Goal: Use online tool/utility: Utilize a website feature to perform a specific function

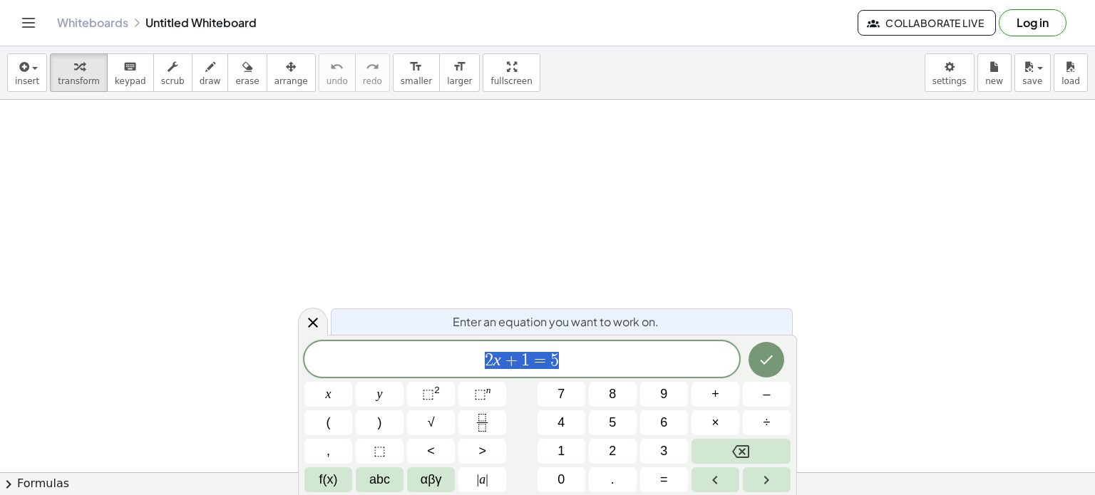
scroll to position [151, 0]
click at [259, 441] on div at bounding box center [547, 368] width 1095 height 839
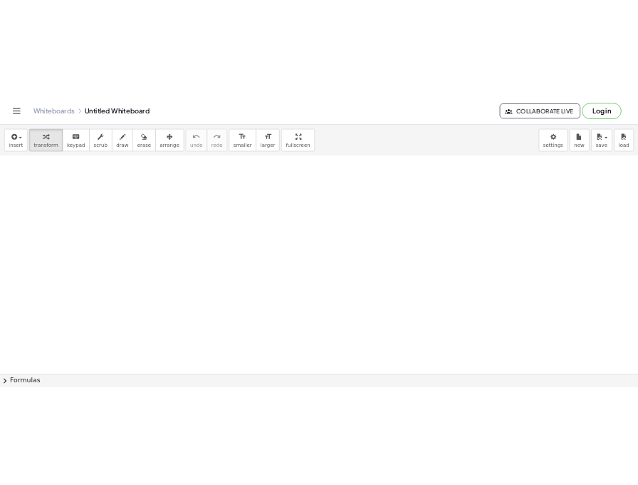
scroll to position [190, 0]
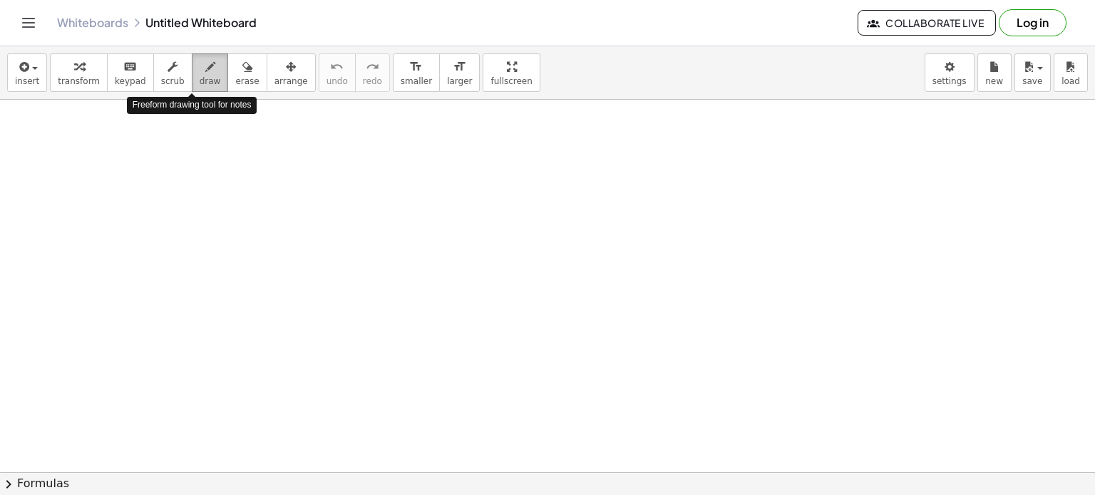
click at [201, 61] on button "draw" at bounding box center [210, 72] width 37 height 38
drag, startPoint x: 121, startPoint y: 130, endPoint x: 109, endPoint y: 153, distance: 26.5
click at [109, 153] on div at bounding box center [547, 328] width 1095 height 839
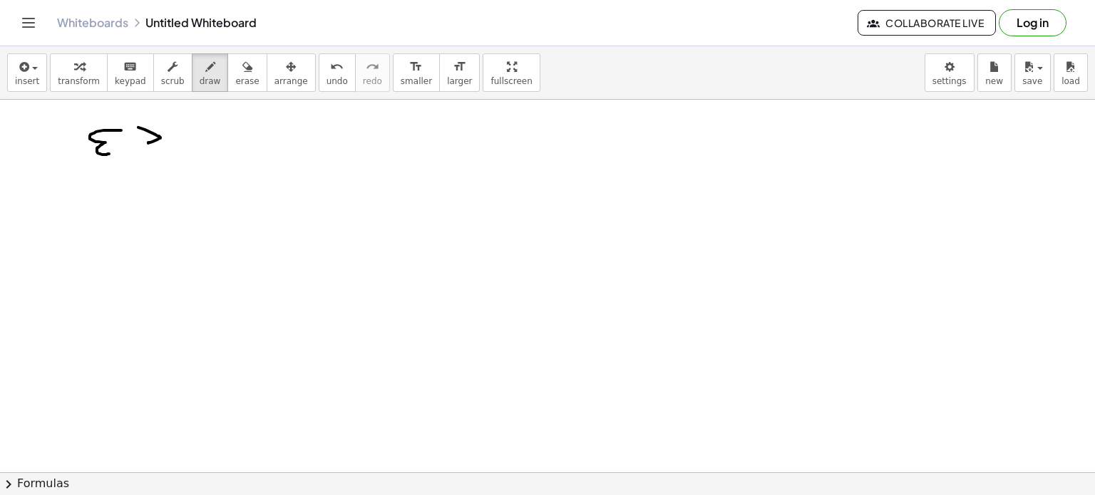
drag, startPoint x: 138, startPoint y: 127, endPoint x: 145, endPoint y: 145, distance: 18.9
click at [145, 145] on div at bounding box center [547, 328] width 1095 height 839
drag, startPoint x: 185, startPoint y: 130, endPoint x: 192, endPoint y: 133, distance: 8.3
click at [192, 133] on div at bounding box center [547, 328] width 1095 height 839
click at [326, 76] on span "undo" at bounding box center [336, 81] width 21 height 10
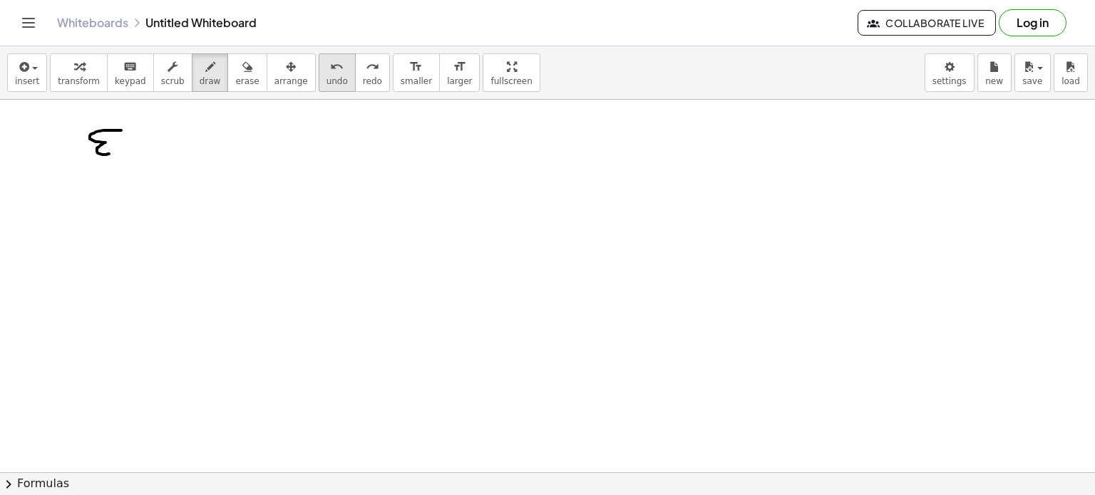
click at [319, 77] on button "undo undo" at bounding box center [337, 72] width 37 height 38
drag, startPoint x: 249, startPoint y: 185, endPoint x: 314, endPoint y: 148, distance: 75.0
click at [314, 148] on div at bounding box center [547, 328] width 1095 height 839
drag, startPoint x: 269, startPoint y: 175, endPoint x: 279, endPoint y: 185, distance: 14.1
click at [279, 185] on div at bounding box center [547, 328] width 1095 height 839
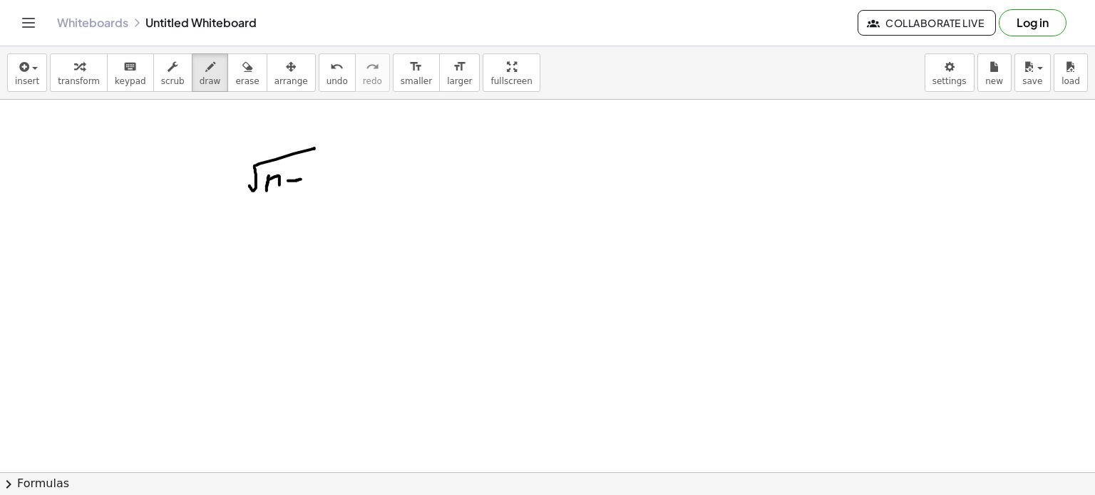
drag, startPoint x: 288, startPoint y: 180, endPoint x: 302, endPoint y: 179, distance: 14.3
click at [302, 179] on div at bounding box center [547, 328] width 1095 height 839
drag, startPoint x: 294, startPoint y: 170, endPoint x: 294, endPoint y: 185, distance: 15.7
click at [294, 185] on div at bounding box center [547, 328] width 1095 height 839
click at [350, 179] on div at bounding box center [547, 328] width 1095 height 839
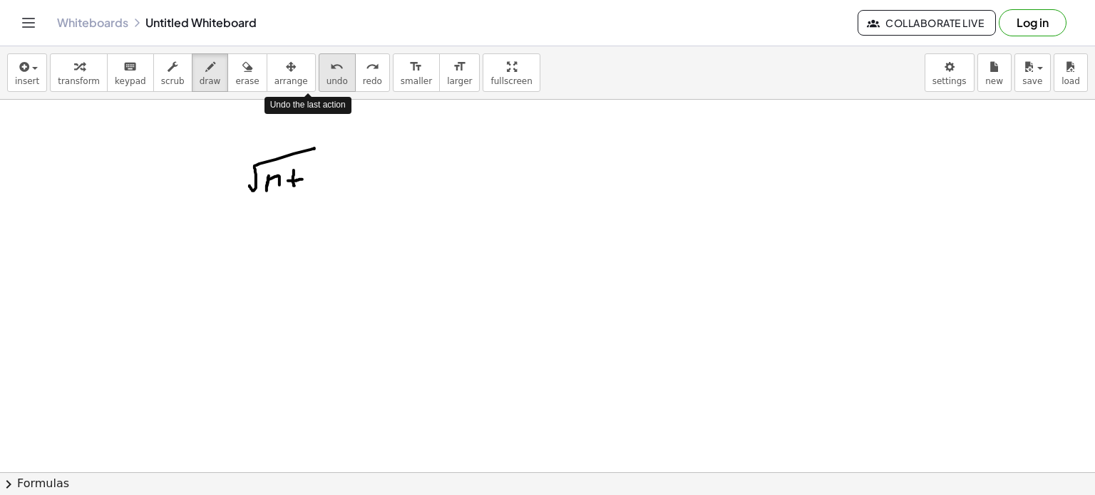
click at [330, 66] on icon "undo" at bounding box center [337, 66] width 14 height 17
drag, startPoint x: 306, startPoint y: 172, endPoint x: 306, endPoint y: 189, distance: 16.4
click at [306, 189] on div at bounding box center [547, 328] width 1095 height 839
drag, startPoint x: 331, startPoint y: 167, endPoint x: 345, endPoint y: 165, distance: 13.6
click at [345, 165] on div at bounding box center [547, 328] width 1095 height 839
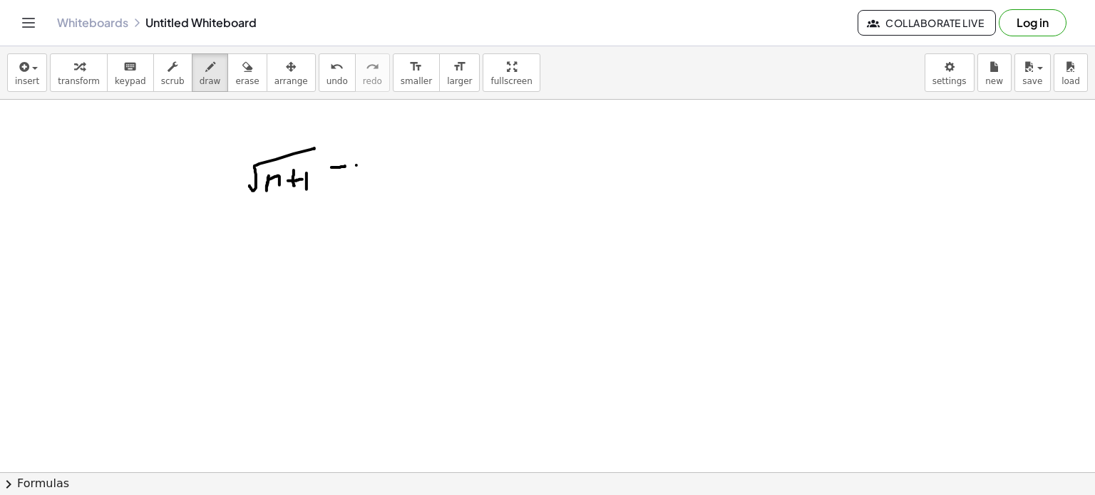
click at [356, 165] on div at bounding box center [547, 328] width 1095 height 839
drag, startPoint x: 358, startPoint y: 160, endPoint x: 405, endPoint y: 148, distance: 48.7
click at [405, 148] on div at bounding box center [547, 328] width 1095 height 839
drag, startPoint x: 379, startPoint y: 161, endPoint x: 391, endPoint y: 179, distance: 21.2
click at [391, 179] on div at bounding box center [547, 328] width 1095 height 839
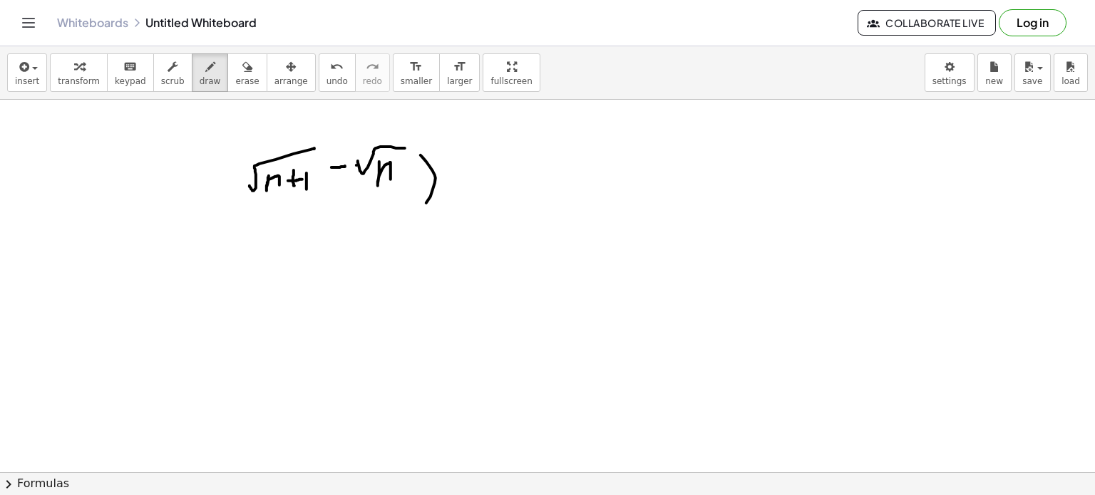
drag, startPoint x: 420, startPoint y: 155, endPoint x: 405, endPoint y: 215, distance: 62.4
click at [405, 215] on div at bounding box center [547, 328] width 1095 height 839
drag, startPoint x: 239, startPoint y: 153, endPoint x: 234, endPoint y: 222, distance: 68.6
click at [234, 222] on div at bounding box center [547, 328] width 1095 height 839
drag, startPoint x: 587, startPoint y: 138, endPoint x: 587, endPoint y: 147, distance: 9.3
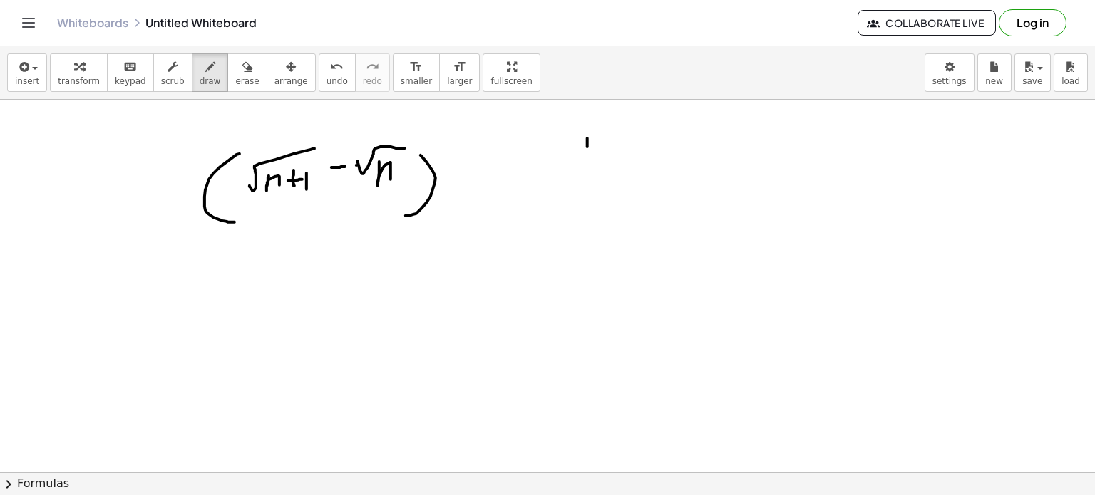
click at [587, 147] on div at bounding box center [547, 328] width 1095 height 839
drag, startPoint x: 524, startPoint y: 170, endPoint x: 691, endPoint y: 148, distance: 168.3
click at [691, 148] on div at bounding box center [547, 328] width 1095 height 839
drag, startPoint x: 539, startPoint y: 187, endPoint x: 612, endPoint y: 170, distance: 75.2
click at [612, 170] on div at bounding box center [547, 328] width 1095 height 839
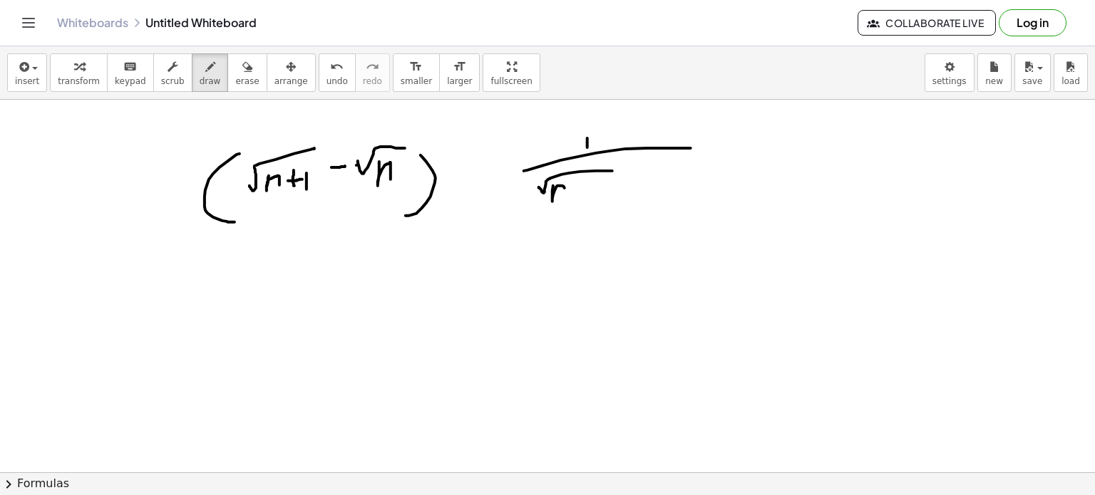
drag, startPoint x: 553, startPoint y: 185, endPoint x: 567, endPoint y: 198, distance: 18.7
click at [567, 198] on div at bounding box center [547, 328] width 1095 height 839
drag, startPoint x: 584, startPoint y: 189, endPoint x: 567, endPoint y: 187, distance: 16.5
click at [567, 187] on div at bounding box center [547, 328] width 1095 height 839
drag, startPoint x: 575, startPoint y: 179, endPoint x: 574, endPoint y: 201, distance: 22.1
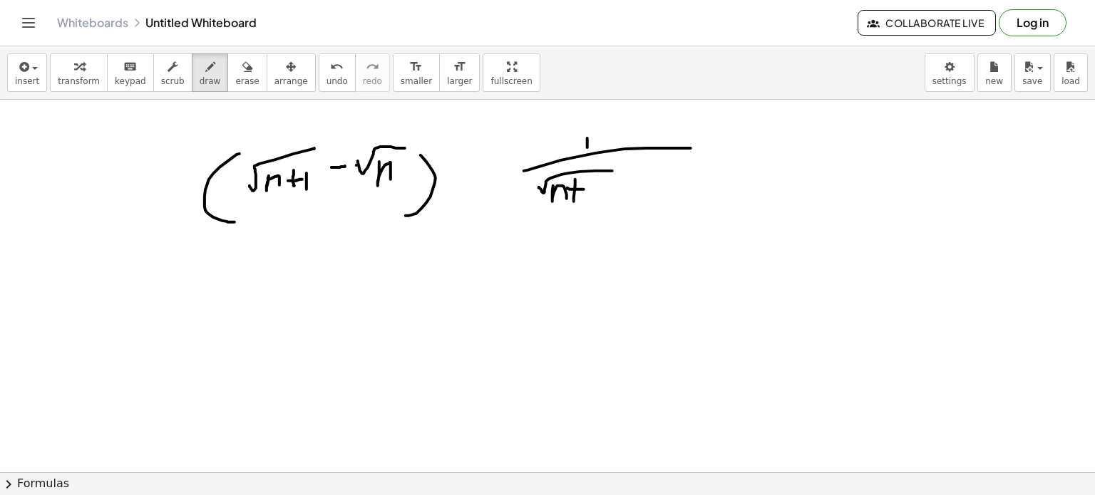
click at [574, 201] on div at bounding box center [547, 328] width 1095 height 839
drag, startPoint x: 589, startPoint y: 187, endPoint x: 590, endPoint y: 200, distance: 12.8
click at [590, 200] on div at bounding box center [547, 328] width 1095 height 839
drag, startPoint x: 614, startPoint y: 186, endPoint x: 632, endPoint y: 182, distance: 18.2
click at [632, 182] on div at bounding box center [547, 328] width 1095 height 839
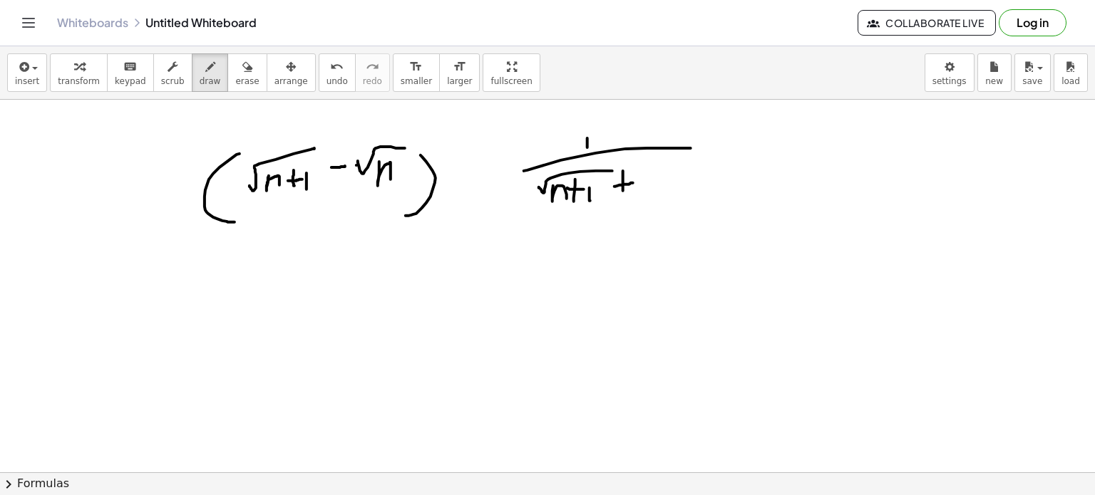
drag, startPoint x: 623, startPoint y: 170, endPoint x: 623, endPoint y: 190, distance: 20.0
click at [623, 190] on div at bounding box center [547, 328] width 1095 height 839
drag, startPoint x: 644, startPoint y: 185, endPoint x: 740, endPoint y: 170, distance: 97.4
click at [740, 170] on div at bounding box center [547, 328] width 1095 height 839
drag, startPoint x: 674, startPoint y: 179, endPoint x: 691, endPoint y: 194, distance: 22.7
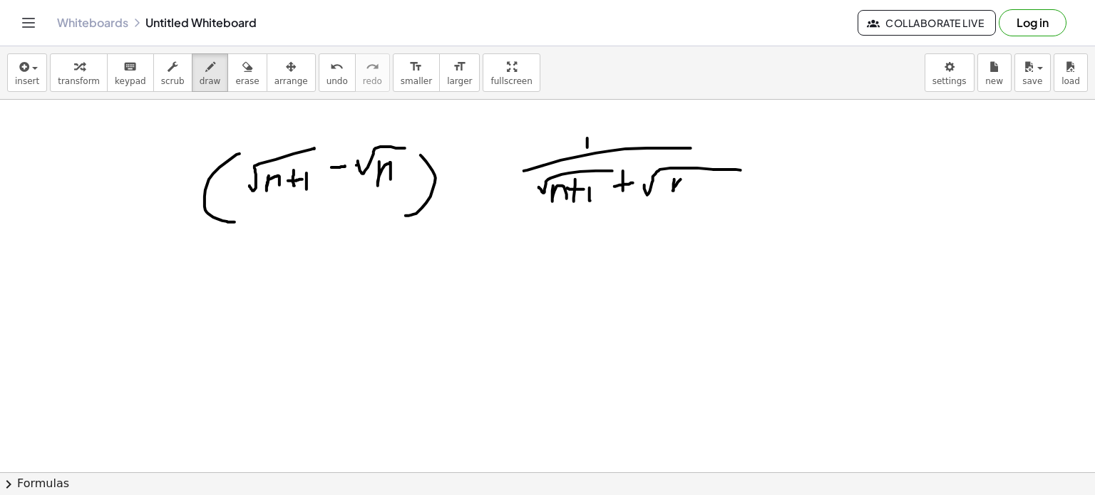
click at [691, 194] on div at bounding box center [547, 328] width 1095 height 839
drag, startPoint x: 505, startPoint y: 135, endPoint x: 501, endPoint y: 206, distance: 71.4
click at [501, 206] on div at bounding box center [547, 328] width 1095 height 839
drag, startPoint x: 759, startPoint y: 126, endPoint x: 754, endPoint y: 195, distance: 68.6
click at [754, 195] on div at bounding box center [547, 328] width 1095 height 839
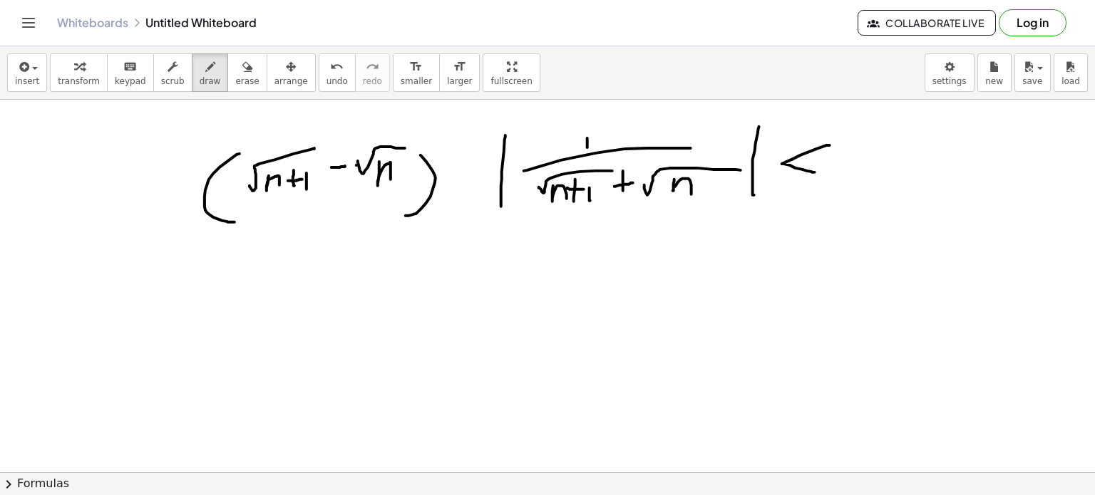
drag, startPoint x: 829, startPoint y: 145, endPoint x: 815, endPoint y: 172, distance: 30.6
click at [815, 172] on div at bounding box center [547, 328] width 1095 height 839
drag, startPoint x: 866, startPoint y: 150, endPoint x: 861, endPoint y: 171, distance: 21.3
click at [861, 171] on div at bounding box center [547, 328] width 1095 height 839
drag, startPoint x: 329, startPoint y: 260, endPoint x: 329, endPoint y: 275, distance: 15.0
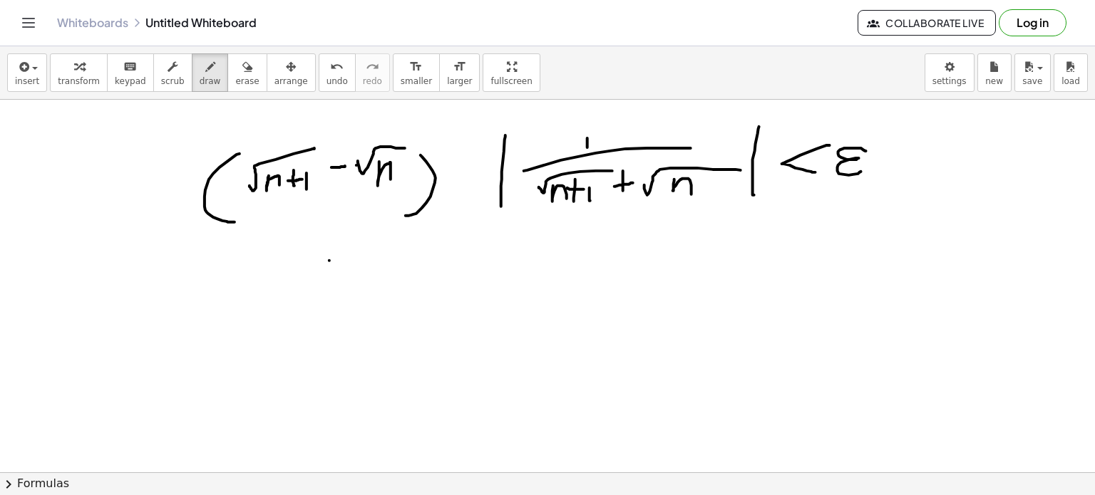
click at [329, 275] on div at bounding box center [547, 328] width 1095 height 839
drag, startPoint x: 235, startPoint y: 306, endPoint x: 507, endPoint y: 294, distance: 272.5
click at [507, 294] on div at bounding box center [547, 328] width 1095 height 839
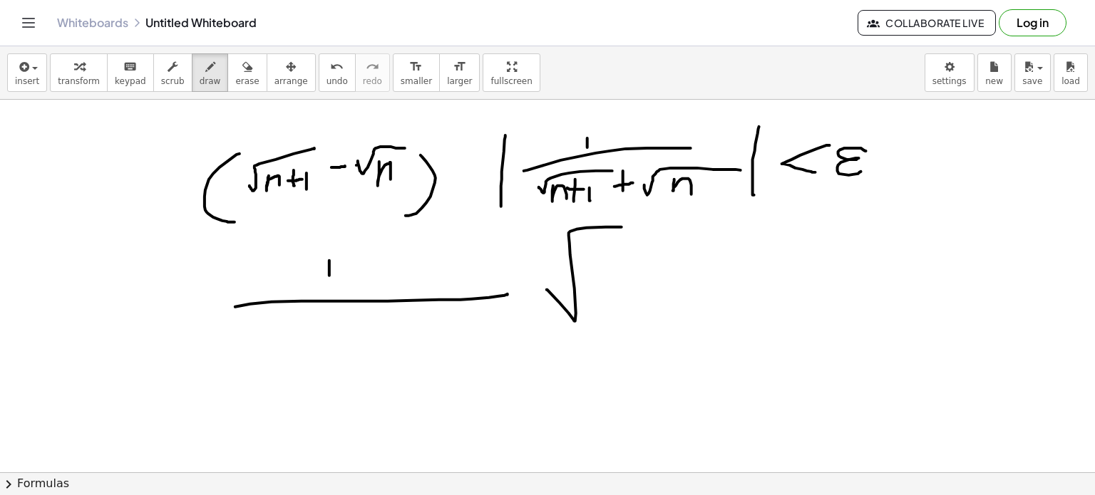
drag, startPoint x: 547, startPoint y: 289, endPoint x: 660, endPoint y: 224, distance: 130.9
click at [660, 224] on div at bounding box center [547, 328] width 1095 height 839
drag, startPoint x: 593, startPoint y: 253, endPoint x: 609, endPoint y: 267, distance: 21.7
click at [609, 267] on div at bounding box center [547, 328] width 1095 height 839
drag, startPoint x: 619, startPoint y: 254, endPoint x: 641, endPoint y: 253, distance: 22.1
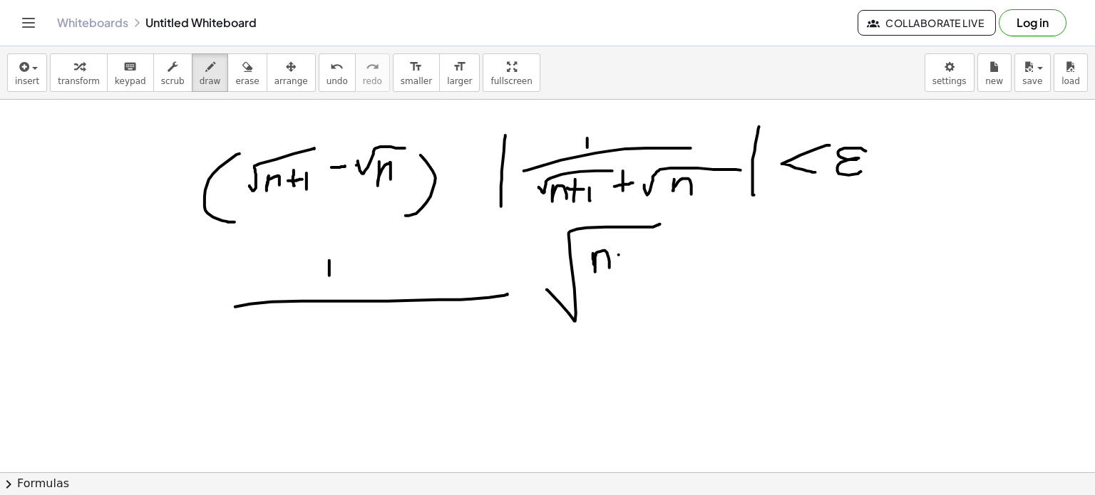
click at [641, 253] on div at bounding box center [547, 328] width 1095 height 839
drag, startPoint x: 626, startPoint y: 240, endPoint x: 631, endPoint y: 289, distance: 48.7
click at [631, 289] on div at bounding box center [547, 328] width 1095 height 839
drag, startPoint x: 646, startPoint y: 245, endPoint x: 646, endPoint y: 272, distance: 27.1
click at [646, 272] on div at bounding box center [547, 328] width 1095 height 839
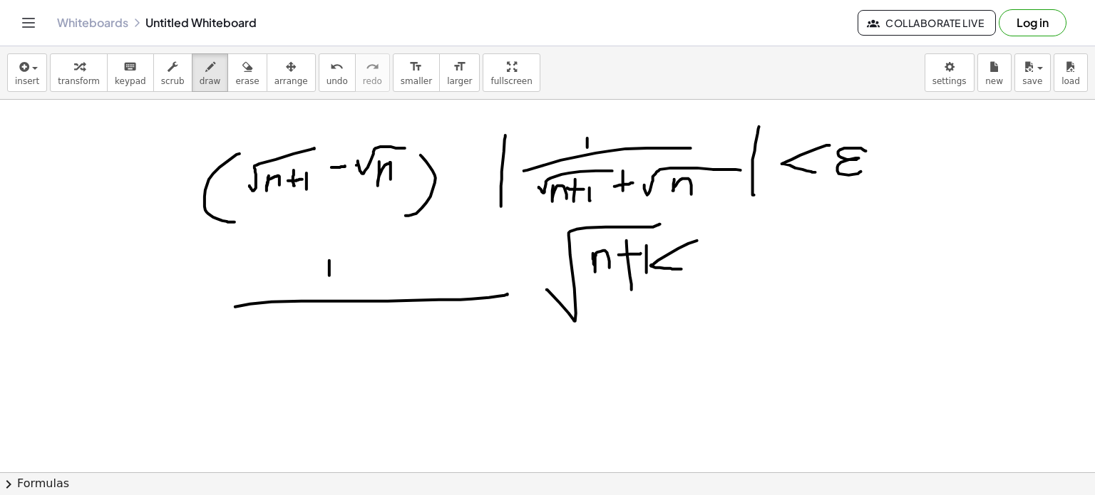
drag, startPoint x: 697, startPoint y: 240, endPoint x: 686, endPoint y: 269, distance: 30.7
click at [686, 269] on div at bounding box center [547, 328] width 1095 height 839
click at [726, 265] on div at bounding box center [547, 328] width 1095 height 839
drag, startPoint x: 727, startPoint y: 249, endPoint x: 728, endPoint y: 268, distance: 19.3
click at [728, 268] on div at bounding box center [547, 328] width 1095 height 839
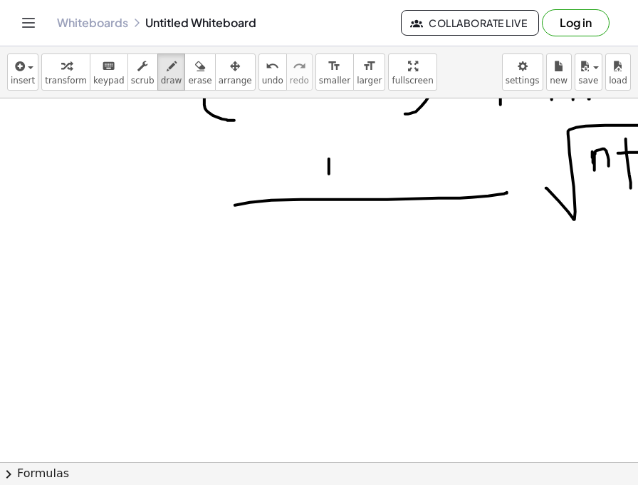
scroll to position [311, 0]
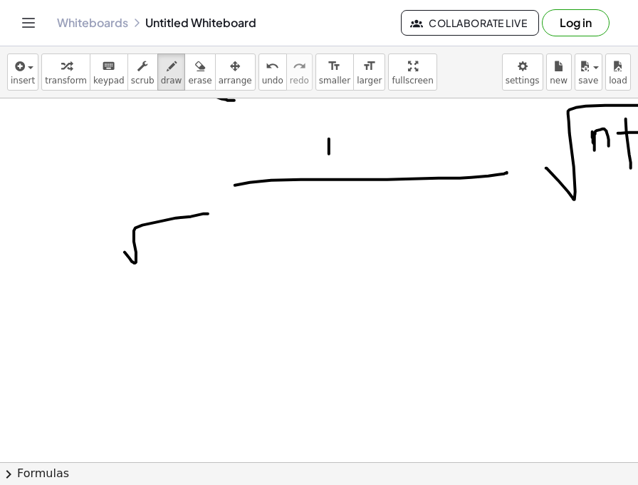
drag, startPoint x: 125, startPoint y: 252, endPoint x: 212, endPoint y: 212, distance: 95.4
click at [212, 212] on div at bounding box center [319, 207] width 638 height 839
drag, startPoint x: 144, startPoint y: 242, endPoint x: 172, endPoint y: 264, distance: 35.5
click at [172, 264] on div at bounding box center [319, 207] width 638 height 839
click at [174, 242] on div at bounding box center [319, 207] width 638 height 839
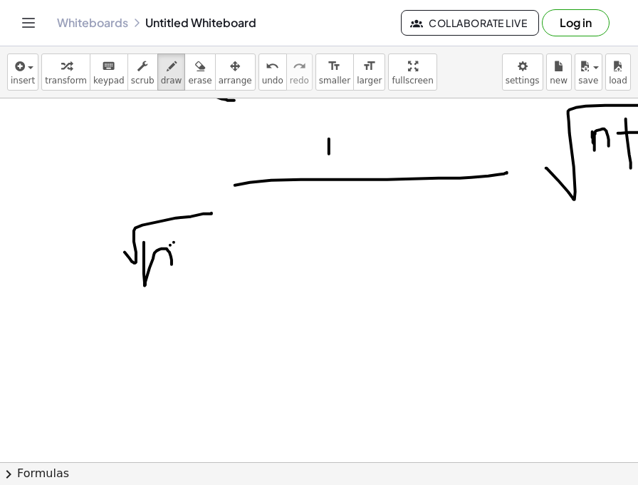
click at [170, 244] on div at bounding box center [319, 207] width 638 height 839
drag, startPoint x: 177, startPoint y: 242, endPoint x: 197, endPoint y: 242, distance: 20.7
click at [197, 242] on div at bounding box center [319, 207] width 638 height 839
drag, startPoint x: 184, startPoint y: 236, endPoint x: 185, endPoint y: 250, distance: 14.3
click at [185, 250] on div at bounding box center [319, 207] width 638 height 839
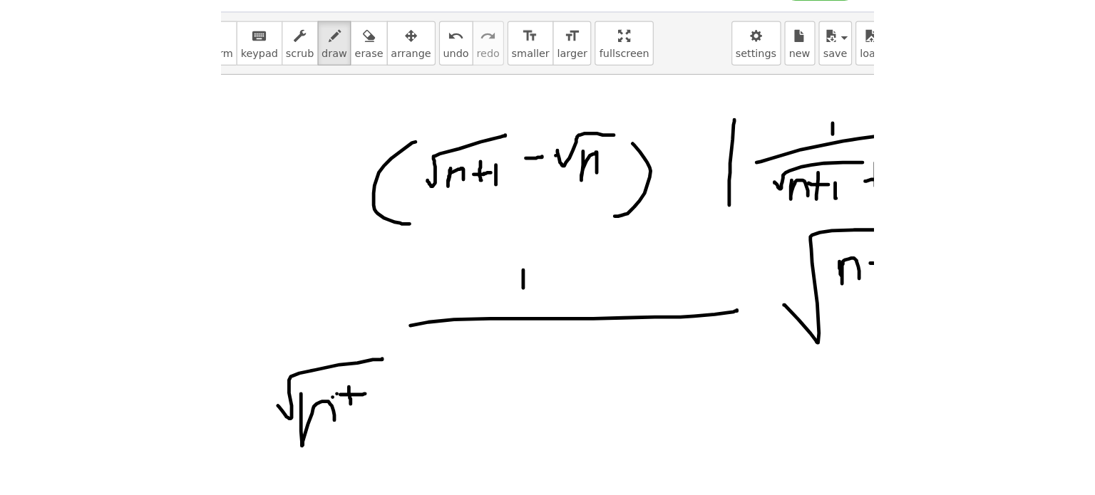
scroll to position [0, 0]
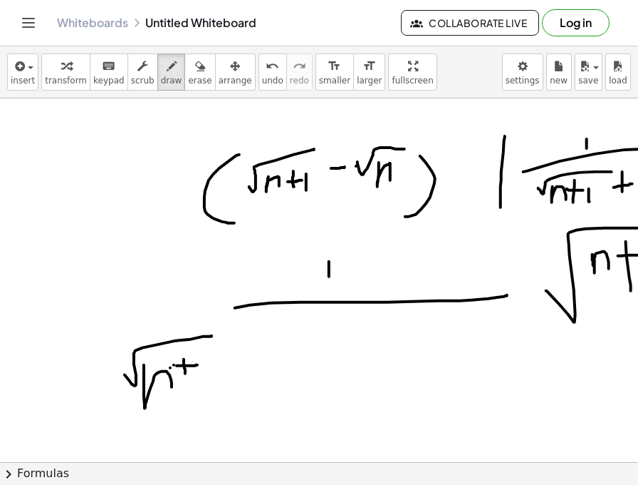
click at [638, 40] on html "Graspable Math Activities Get Started Activity Bank Assigned Work Classes White…" at bounding box center [319, 242] width 638 height 485
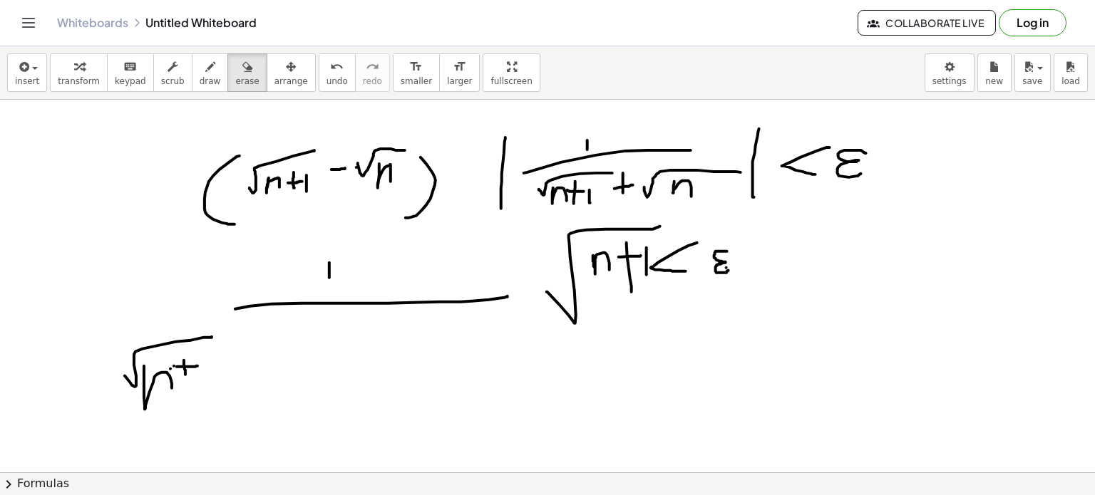
drag, startPoint x: 231, startPoint y: 71, endPoint x: 264, endPoint y: 149, distance: 85.2
click at [264, 149] on div "insert select one: Math Expression Function Text Youtube Video Graphing Geometr…" at bounding box center [547, 270] width 1095 height 449
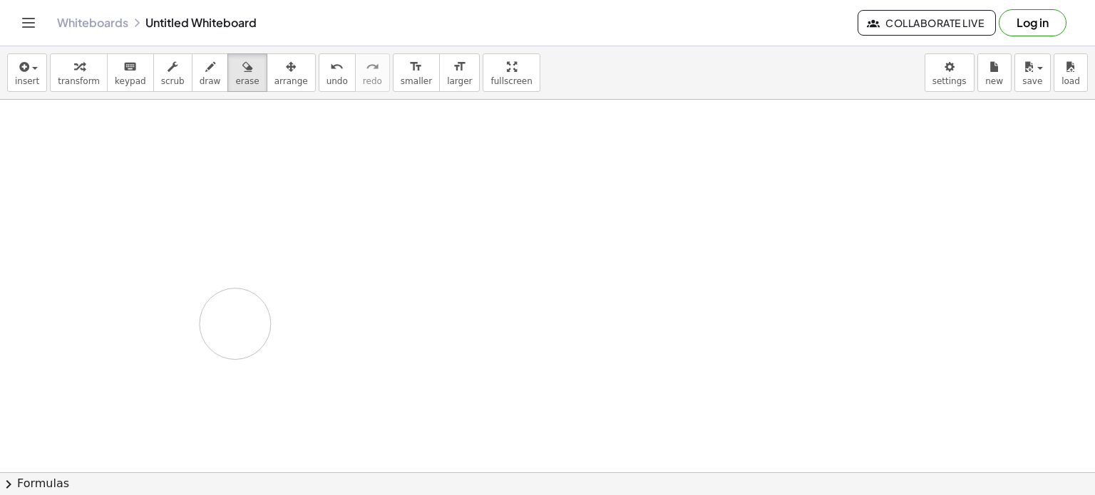
drag, startPoint x: 264, startPoint y: 149, endPoint x: 167, endPoint y: 289, distance: 170.6
click at [167, 289] on div at bounding box center [547, 331] width 1095 height 839
click at [200, 71] on div "button" at bounding box center [210, 66] width 21 height 17
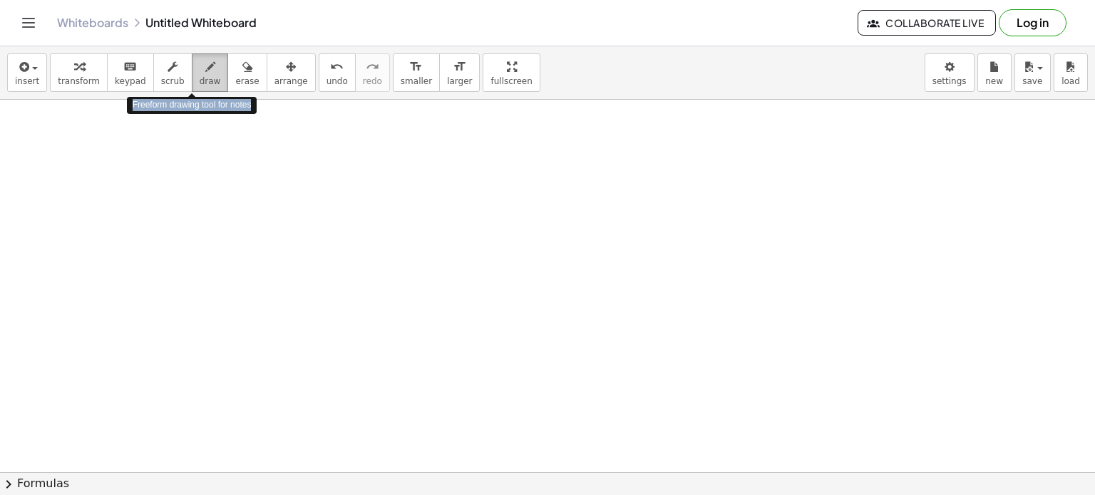
click at [200, 71] on div "button" at bounding box center [210, 66] width 21 height 17
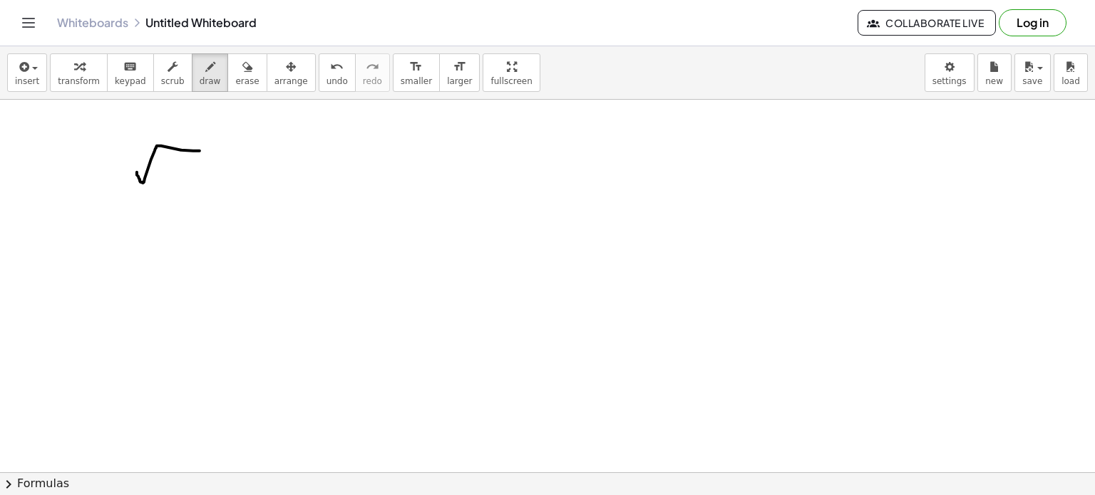
drag, startPoint x: 137, startPoint y: 172, endPoint x: 224, endPoint y: 144, distance: 92.0
click at [224, 144] on div at bounding box center [547, 331] width 1095 height 839
drag, startPoint x: 167, startPoint y: 160, endPoint x: 177, endPoint y: 170, distance: 14.6
click at [177, 170] on div at bounding box center [547, 331] width 1095 height 839
drag, startPoint x: 191, startPoint y: 170, endPoint x: 210, endPoint y: 166, distance: 19.0
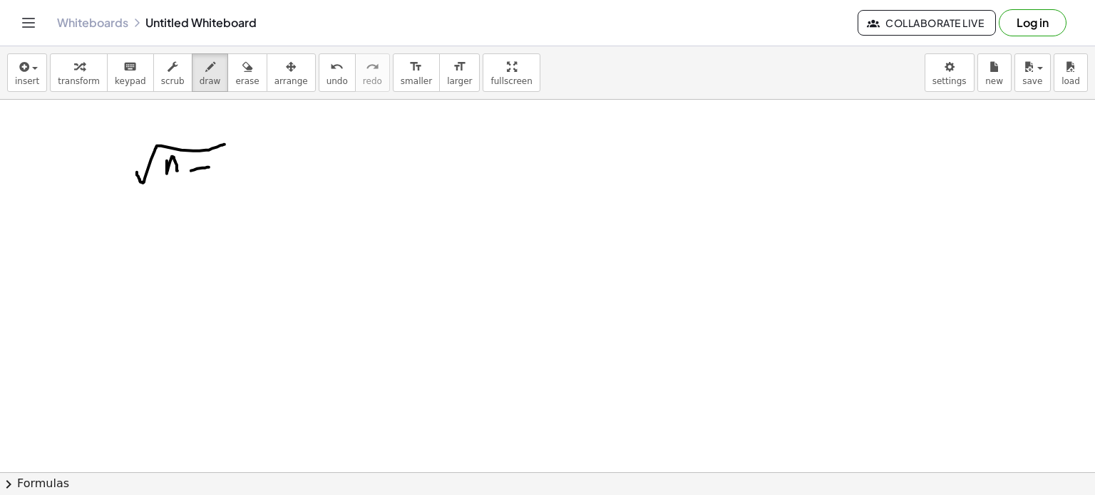
click at [210, 166] on div at bounding box center [547, 331] width 1095 height 839
drag, startPoint x: 199, startPoint y: 158, endPoint x: 200, endPoint y: 174, distance: 15.7
click at [200, 174] on div at bounding box center [547, 331] width 1095 height 839
click at [217, 174] on div at bounding box center [547, 331] width 1095 height 839
drag, startPoint x: 419, startPoint y: 135, endPoint x: 419, endPoint y: 152, distance: 17.1
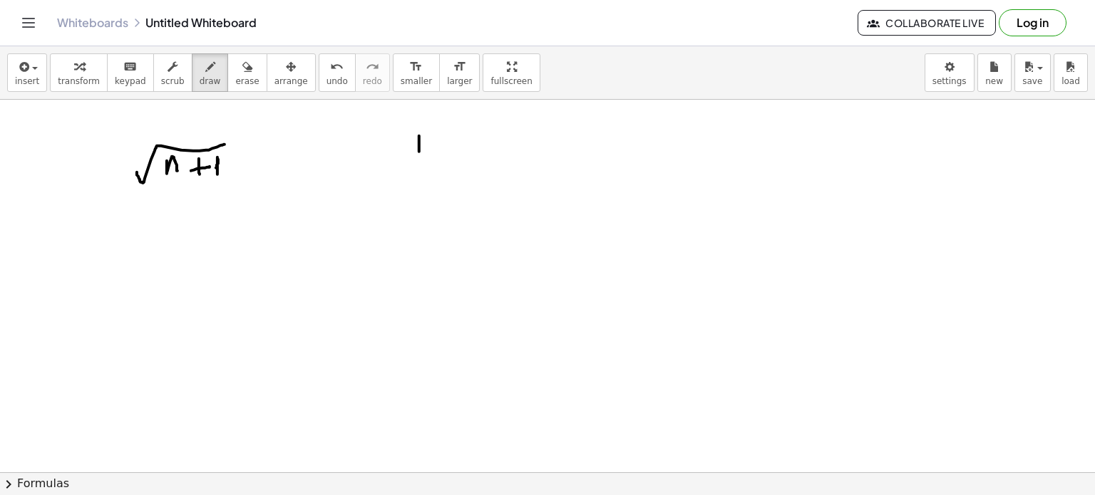
click at [419, 152] on div at bounding box center [547, 331] width 1095 height 839
drag, startPoint x: 335, startPoint y: 162, endPoint x: 516, endPoint y: 152, distance: 181.3
click at [516, 152] on div at bounding box center [547, 331] width 1095 height 839
drag, startPoint x: 343, startPoint y: 202, endPoint x: 449, endPoint y: 177, distance: 108.2
click at [449, 177] on div at bounding box center [547, 331] width 1095 height 839
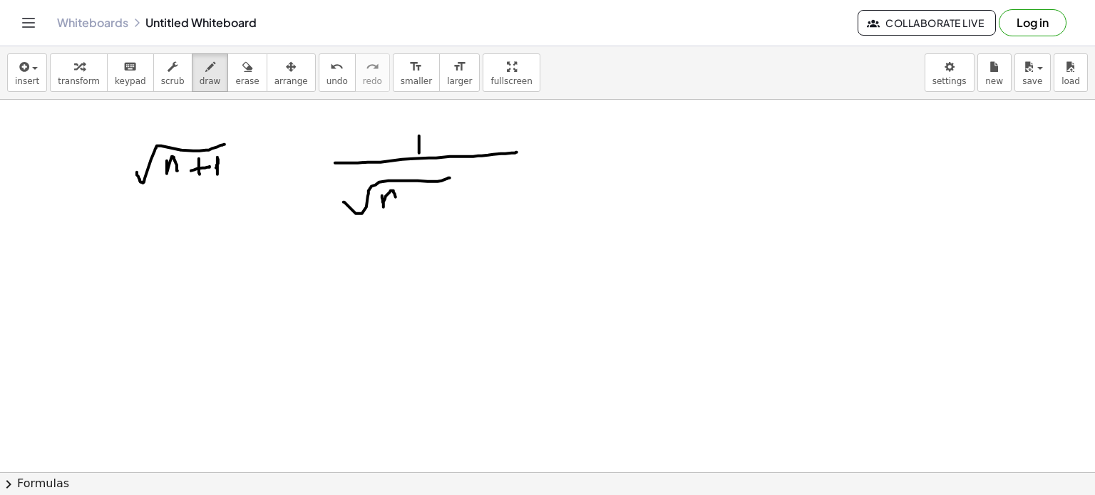
drag, startPoint x: 382, startPoint y: 195, endPoint x: 395, endPoint y: 200, distance: 14.2
click at [395, 200] on div at bounding box center [547, 331] width 1095 height 839
drag, startPoint x: 397, startPoint y: 195, endPoint x: 413, endPoint y: 193, distance: 15.8
click at [413, 193] on div at bounding box center [547, 331] width 1095 height 839
drag, startPoint x: 407, startPoint y: 187, endPoint x: 408, endPoint y: 213, distance: 26.4
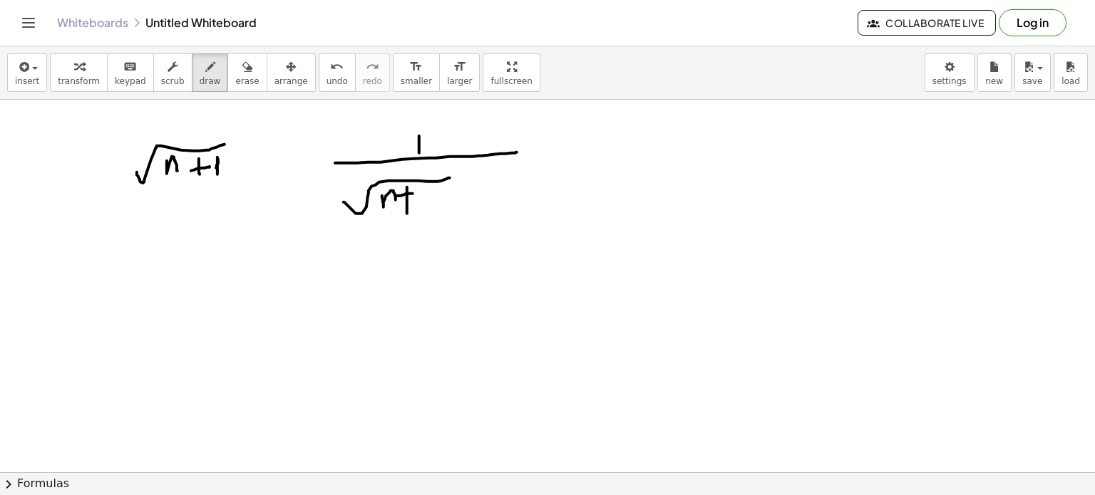
click at [408, 213] on div at bounding box center [547, 331] width 1095 height 839
drag, startPoint x: 425, startPoint y: 190, endPoint x: 429, endPoint y: 209, distance: 19.7
click at [429, 209] on div at bounding box center [547, 331] width 1095 height 839
drag, startPoint x: 444, startPoint y: 197, endPoint x: 453, endPoint y: 196, distance: 8.7
click at [453, 196] on div at bounding box center [547, 331] width 1095 height 839
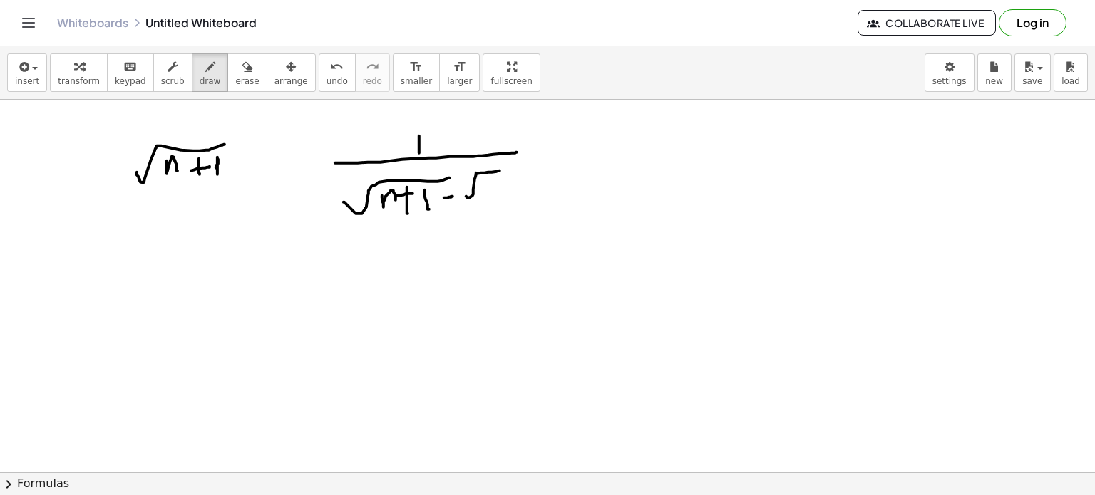
drag, startPoint x: 466, startPoint y: 196, endPoint x: 507, endPoint y: 169, distance: 48.8
click at [507, 169] on div at bounding box center [547, 331] width 1095 height 839
drag, startPoint x: 507, startPoint y: 169, endPoint x: 490, endPoint y: 186, distance: 23.7
click at [490, 186] on div at bounding box center [547, 331] width 1095 height 839
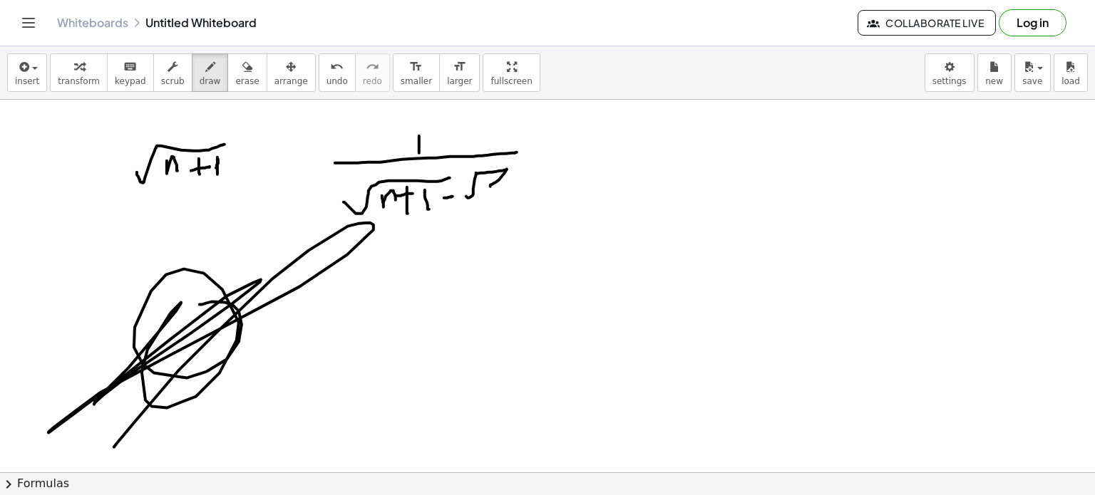
drag, startPoint x: 114, startPoint y: 447, endPoint x: 200, endPoint y: 304, distance: 166.6
click at [200, 304] on div at bounding box center [547, 331] width 1095 height 839
click at [235, 80] on span "erase" at bounding box center [247, 81] width 24 height 10
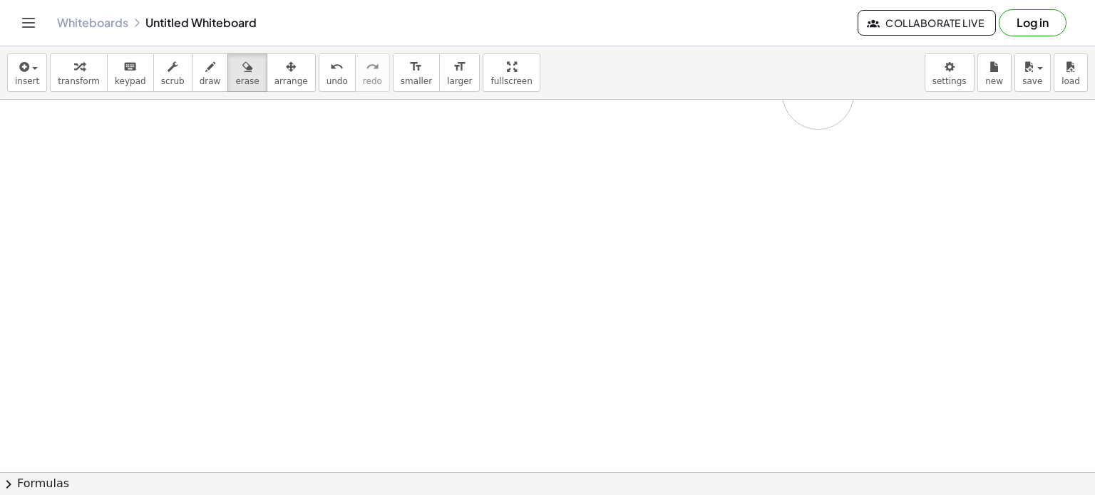
drag, startPoint x: 171, startPoint y: 196, endPoint x: 837, endPoint y: 96, distance: 673.7
click at [837, 96] on div "insert select one: Math Expression Function Text Youtube Video Graphing Geometr…" at bounding box center [547, 270] width 1095 height 449
click at [837, 96] on div "insert select one: Math Expression Function Text Youtube Video Graphing Geometr…" at bounding box center [547, 72] width 1095 height 53
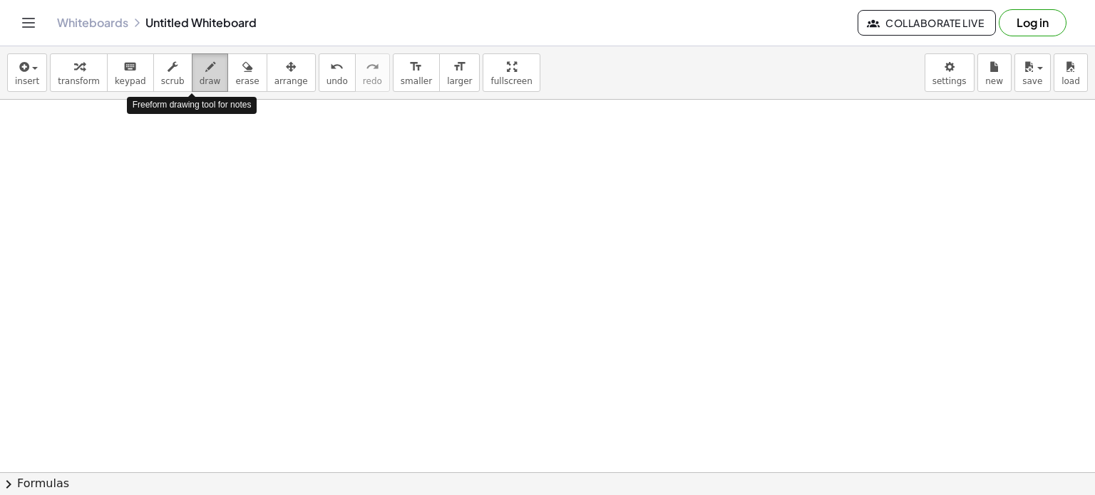
click at [200, 77] on span "draw" at bounding box center [210, 81] width 21 height 10
